Goal: Information Seeking & Learning: Learn about a topic

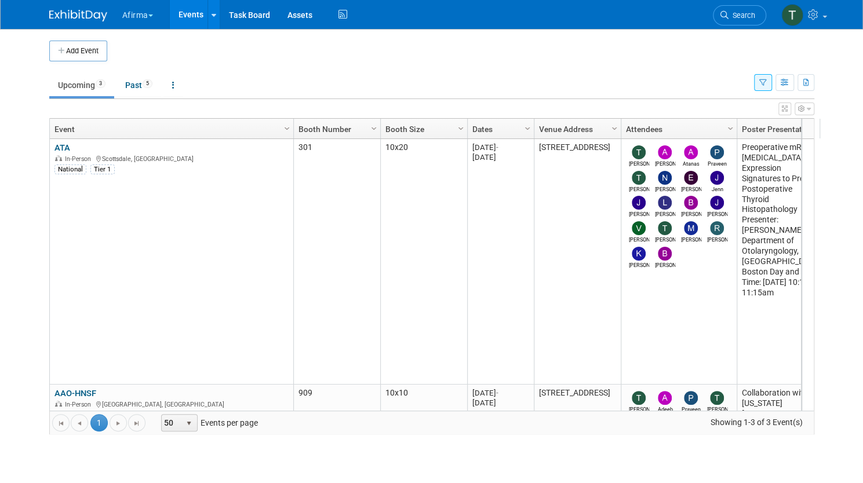
click at [210, 78] on ul "Upcoming 3 Past 5 All Events 8 Past and Upcoming Grouped Annually Events groupe…" at bounding box center [401, 86] width 705 height 26
click at [148, 16] on span "button" at bounding box center [150, 15] width 5 height 2
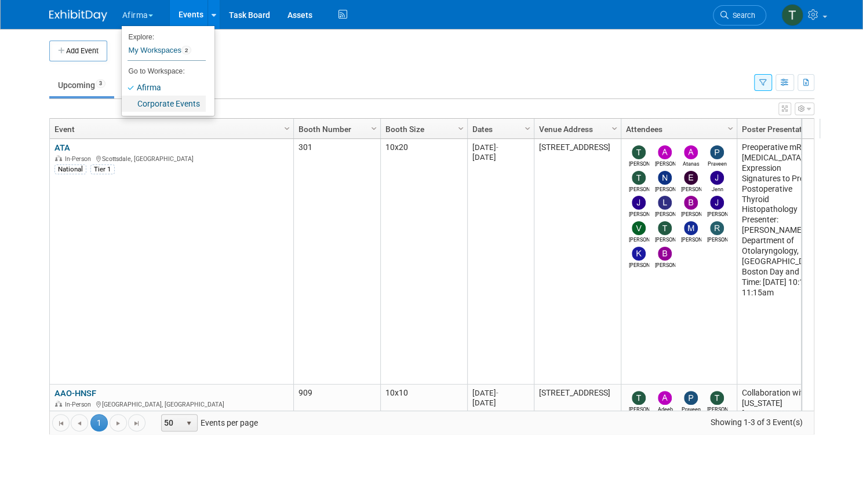
click at [155, 104] on link "Corporate Events" at bounding box center [164, 104] width 84 height 16
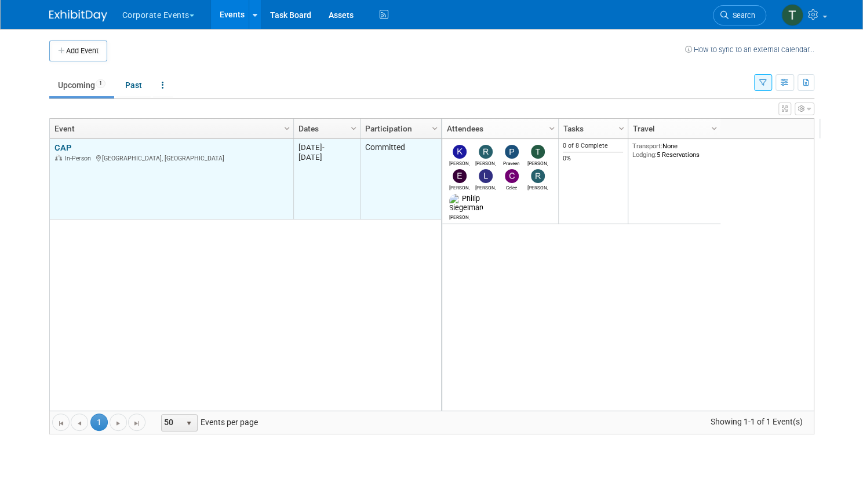
click at [57, 139] on td "CAP CAP In-Person [GEOGRAPHIC_DATA], [GEOGRAPHIC_DATA]" at bounding box center [171, 179] width 243 height 81
click at [57, 144] on link "CAP" at bounding box center [62, 148] width 17 height 10
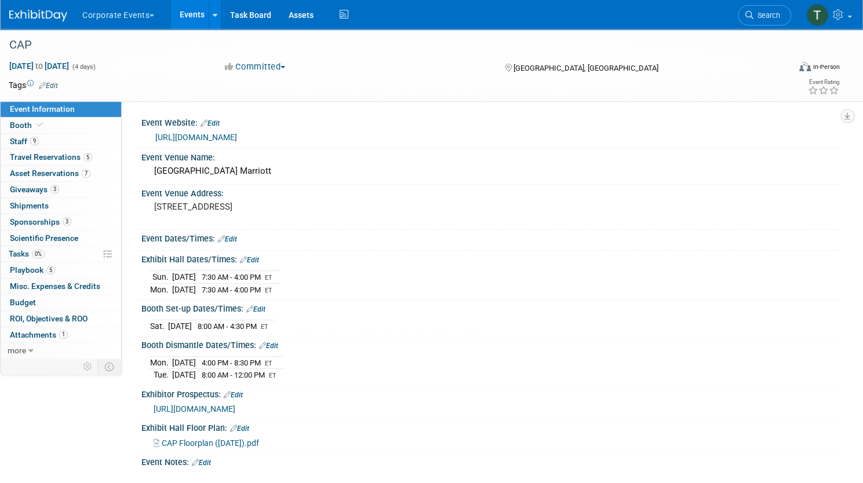
drag, startPoint x: 27, startPoint y: 68, endPoint x: 152, endPoint y: 72, distance: 125.3
click at [152, 72] on div "CAP Sep 13, 2025 to Sep 16, 2025 (4 days) Sep 13, 2025 to Sep 16, 2025 Committe…" at bounding box center [431, 65] width 863 height 73
copy span "Sep 13, 2025 to Sep 16, 2025"
drag, startPoint x: 356, startPoint y: 219, endPoint x: 192, endPoint y: 213, distance: 163.6
click at [192, 213] on div "[STREET_ADDRESS]" at bounding box center [287, 212] width 274 height 27
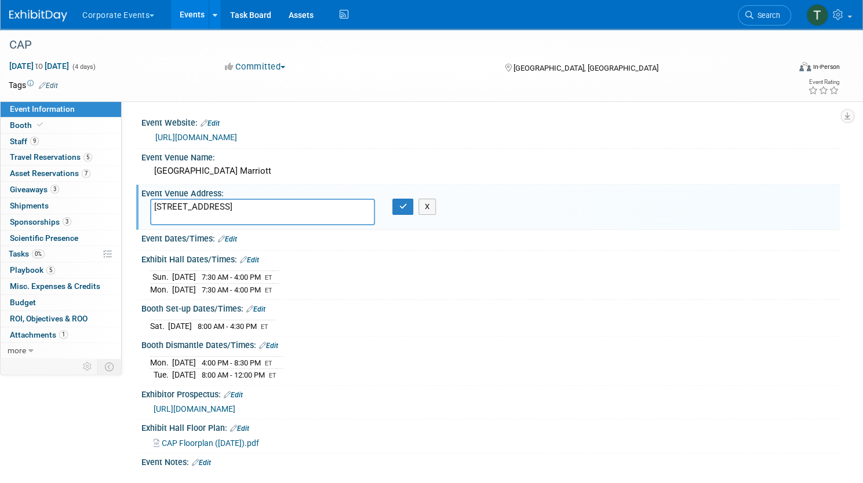
drag, startPoint x: 357, startPoint y: 224, endPoint x: 363, endPoint y: 220, distance: 7.1
click at [358, 223] on textarea "[STREET_ADDRESS]" at bounding box center [262, 212] width 225 height 27
drag, startPoint x: 371, startPoint y: 218, endPoint x: 64, endPoint y: 195, distance: 307.5
click at [65, 195] on div "Event Information Event Info Booth Booth 9 Staff 9 Staff 5 Travel Reservations …" at bounding box center [431, 257] width 863 height 457
drag, startPoint x: 334, startPoint y: 186, endPoint x: 195, endPoint y: 180, distance: 139.8
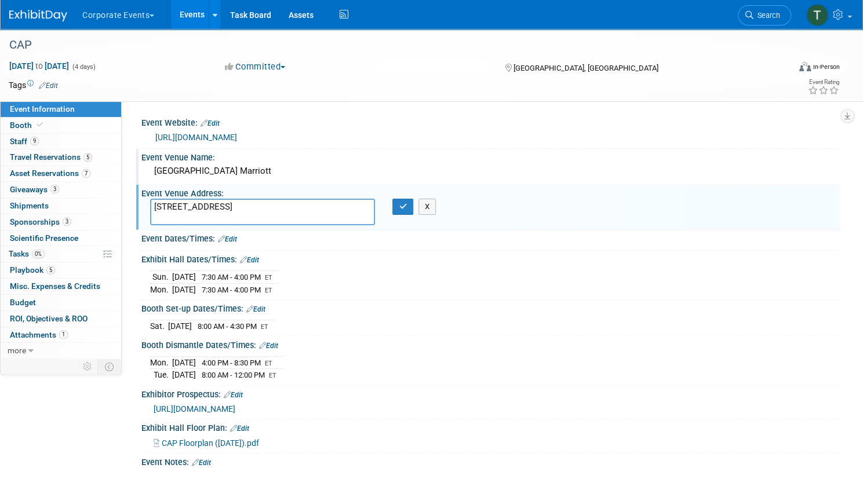
click at [195, 180] on div "Orlando World Center Marriott" at bounding box center [490, 171] width 681 height 18
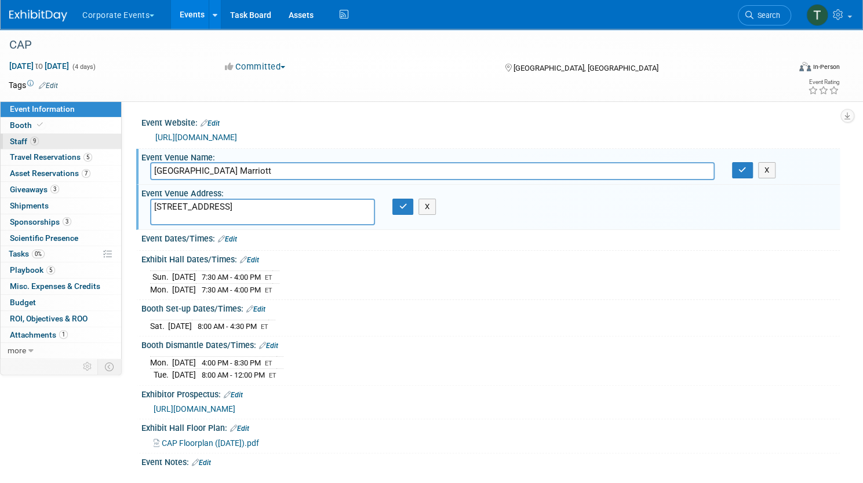
drag, startPoint x: 340, startPoint y: 190, endPoint x: 78, endPoint y: 146, distance: 266.3
click at [78, 146] on div "Event Information Event Info Booth Booth 9 Staff 9 Staff 5 Travel Reservations …" at bounding box center [431, 257] width 863 height 457
click at [359, 222] on textarea "[STREET_ADDRESS]" at bounding box center [262, 212] width 225 height 27
drag, startPoint x: 370, startPoint y: 220, endPoint x: 105, endPoint y: 208, distance: 265.2
click at [105, 208] on div "Event Information Event Info Booth Booth 9 Staff 9 Staff 5 Travel Reservations …" at bounding box center [431, 257] width 863 height 457
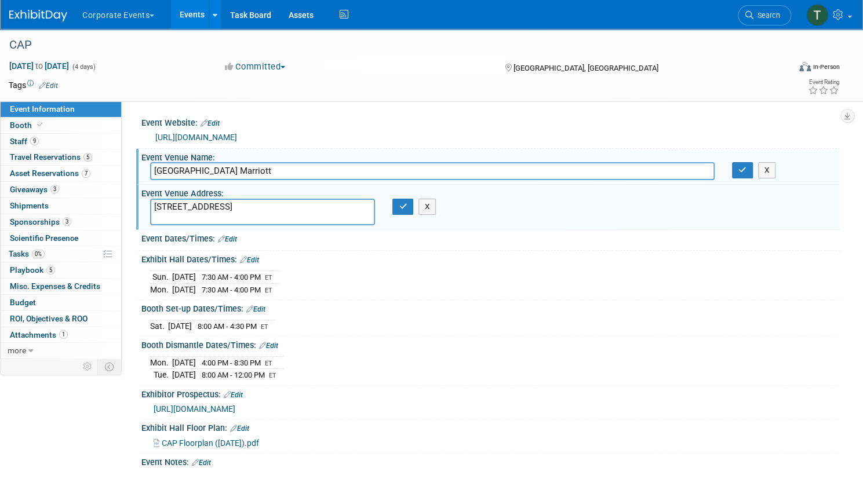
click at [321, 180] on input "Orlando World Center Marriott" at bounding box center [432, 171] width 565 height 18
drag, startPoint x: 344, startPoint y: 179, endPoint x: 60, endPoint y: 152, distance: 285.3
click at [61, 154] on div "Event Information Event Info Booth Booth 9 Staff 9 Staff 5 Travel Reservations …" at bounding box center [431, 257] width 863 height 457
drag, startPoint x: 368, startPoint y: 222, endPoint x: 118, endPoint y: 231, distance: 249.4
click at [118, 231] on div "Event Information Event Info Booth Booth 9 Staff 9 Staff 5 Travel Reservations …" at bounding box center [431, 257] width 863 height 457
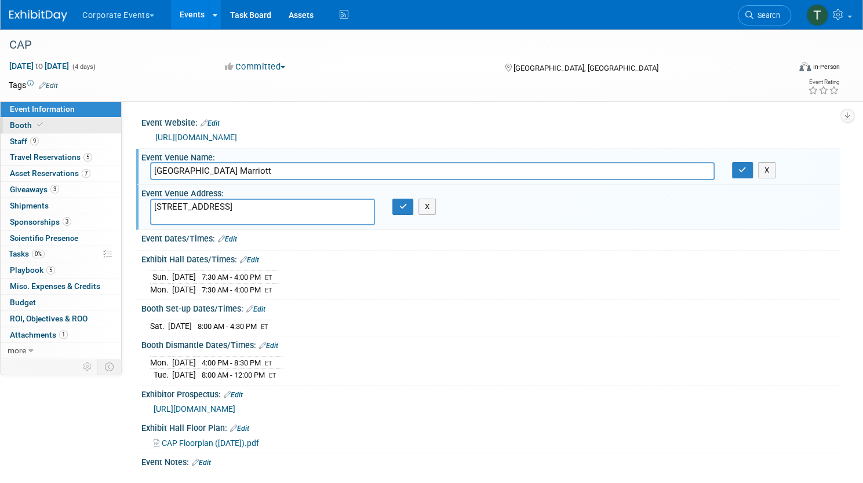
click at [43, 125] on icon at bounding box center [40, 125] width 6 height 6
